Goal: Information Seeking & Learning: Learn about a topic

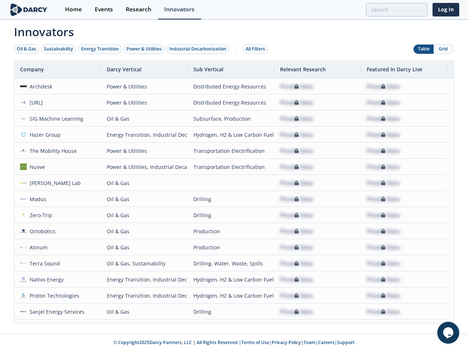
click at [27, 49] on div "Oil & Gas" at bounding box center [26, 49] width 19 height 7
click at [59, 49] on div "Sustainability" at bounding box center [58, 49] width 29 height 7
click at [100, 49] on div "Energy Transition" at bounding box center [100, 49] width 38 height 7
click at [145, 49] on div "Power & Utilities" at bounding box center [144, 49] width 35 height 7
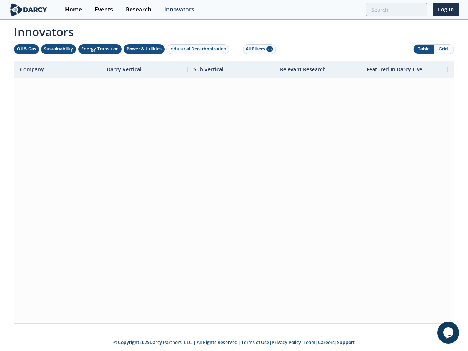
click at [199, 49] on div "Industrial Decarbonization" at bounding box center [197, 49] width 57 height 7
